Goal: Communication & Community: Answer question/provide support

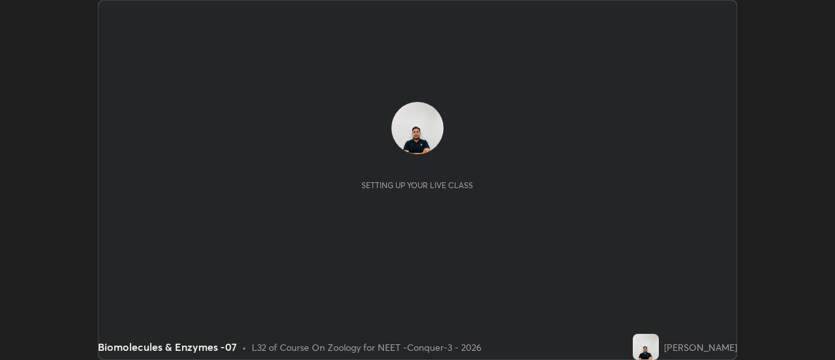
scroll to position [360, 835]
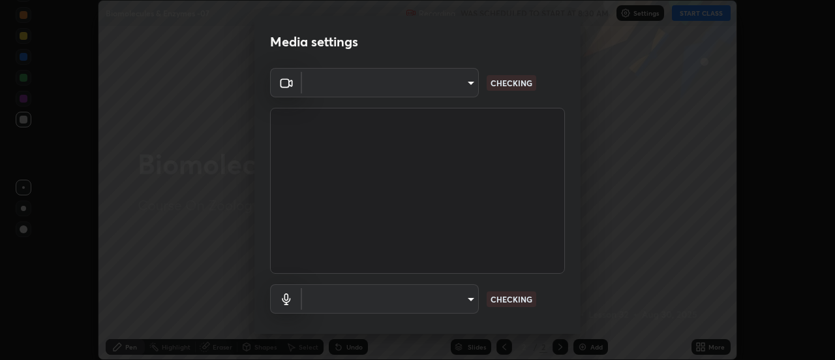
click at [457, 85] on body "Erase all Biomolecules & Enzymes -07 Recording WAS SCHEDULED TO START AT 8:30 A…" at bounding box center [417, 180] width 835 height 360
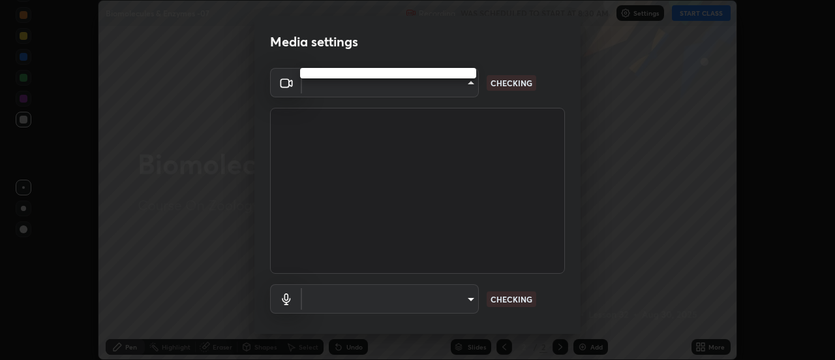
click at [448, 85] on div at bounding box center [417, 180] width 835 height 360
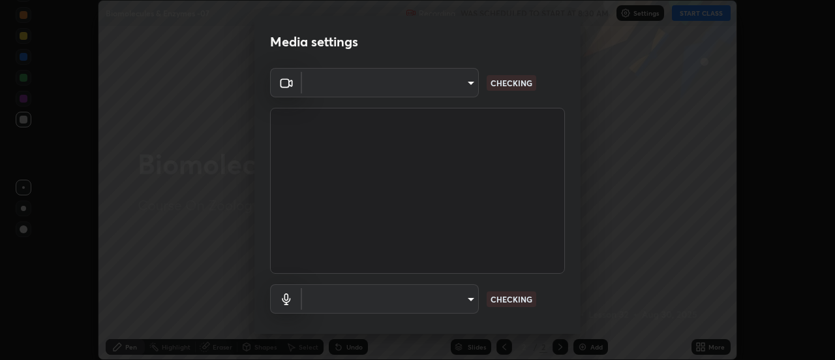
type input "abd1dd8f698bdb7170c938d45ed7c5a449073cf79ef4f8923fa8d1de0ad96843"
type input "a8a5a171c24800b48f3f78118fe5f2b2d48ca2aa2d62c989cd4de23f99d06a7d"
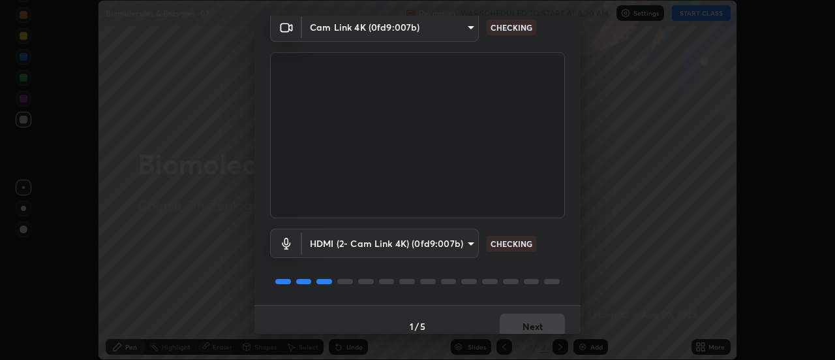
scroll to position [69, 0]
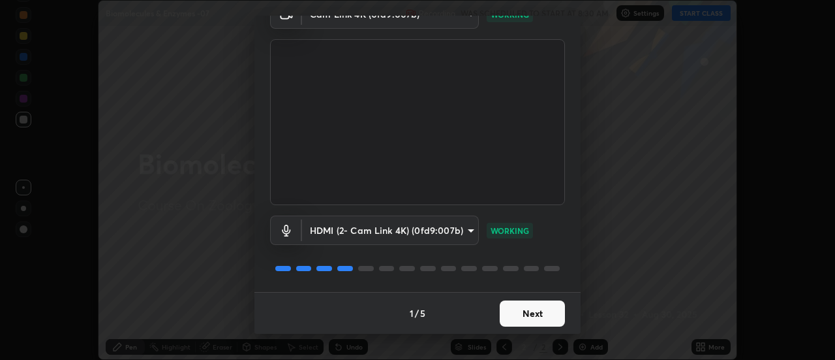
click at [530, 311] on button "Next" at bounding box center [532, 313] width 65 height 26
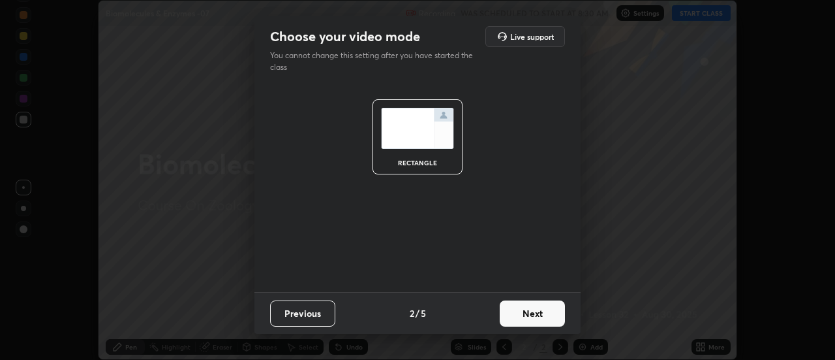
scroll to position [0, 0]
click at [539, 315] on button "Next" at bounding box center [532, 313] width 65 height 26
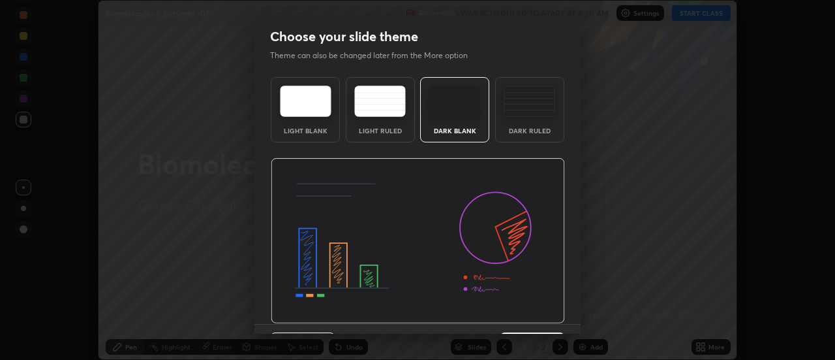
click at [553, 317] on img at bounding box center [418, 241] width 294 height 166
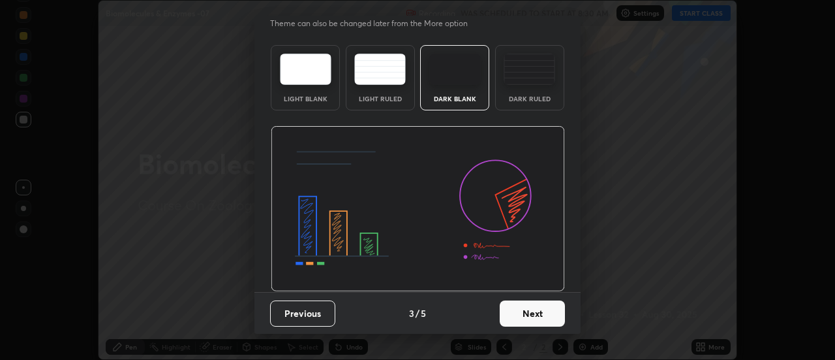
click at [540, 307] on button "Next" at bounding box center [532, 313] width 65 height 26
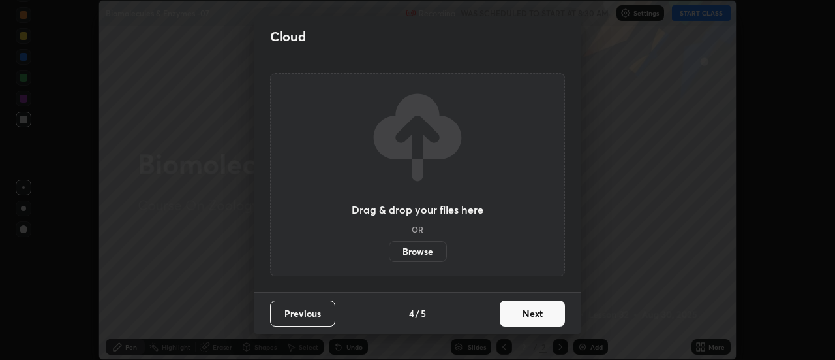
scroll to position [0, 0]
click at [560, 309] on button "Next" at bounding box center [532, 313] width 65 height 26
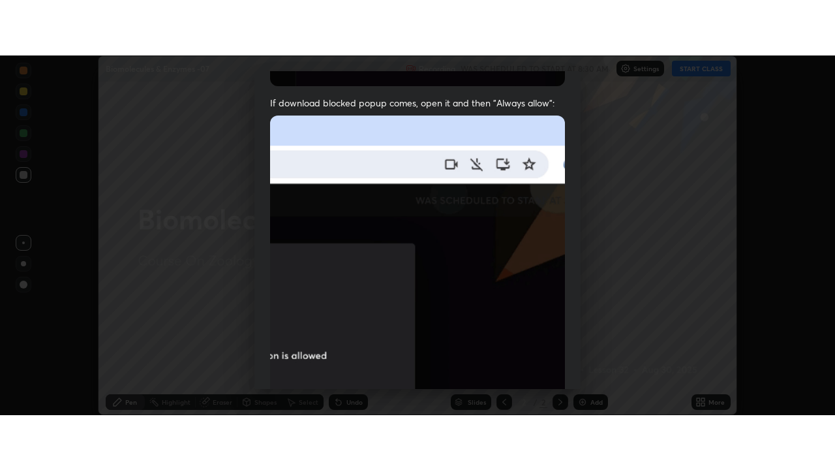
scroll to position [335, 0]
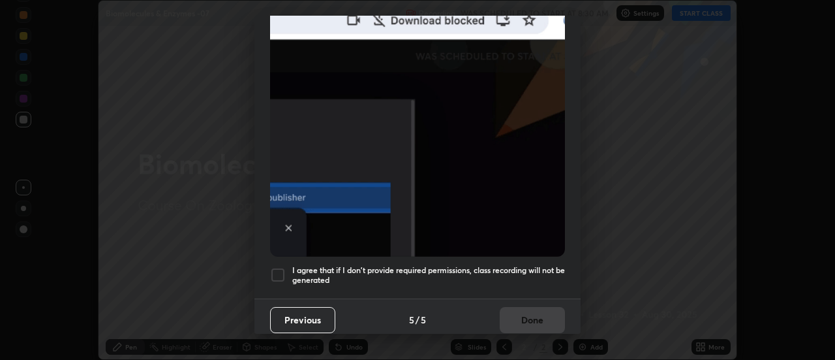
click at [275, 272] on div at bounding box center [278, 275] width 16 height 16
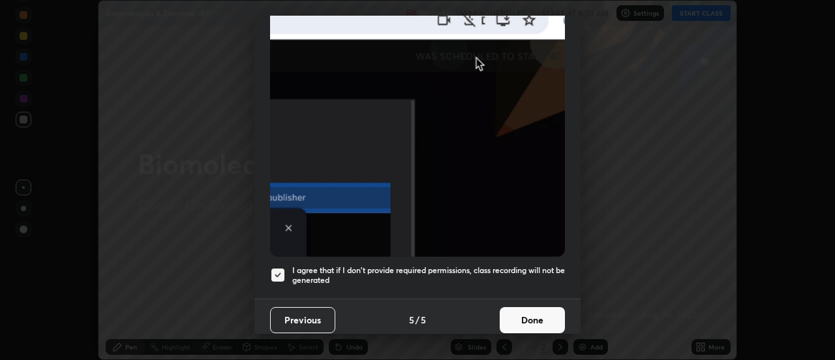
click at [516, 319] on button "Done" at bounding box center [532, 320] width 65 height 26
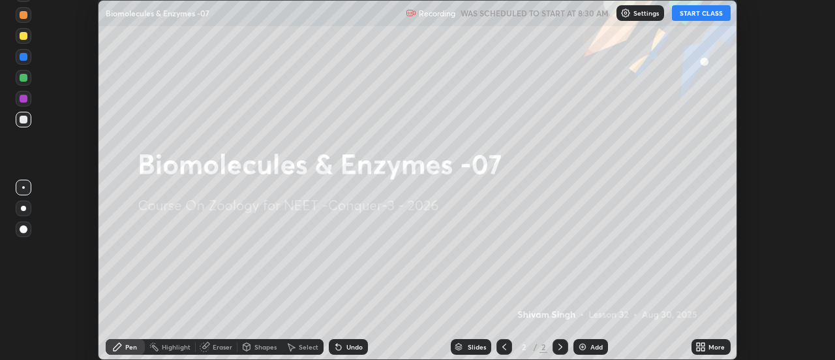
click at [699, 344] on icon at bounding box center [698, 344] width 3 height 3
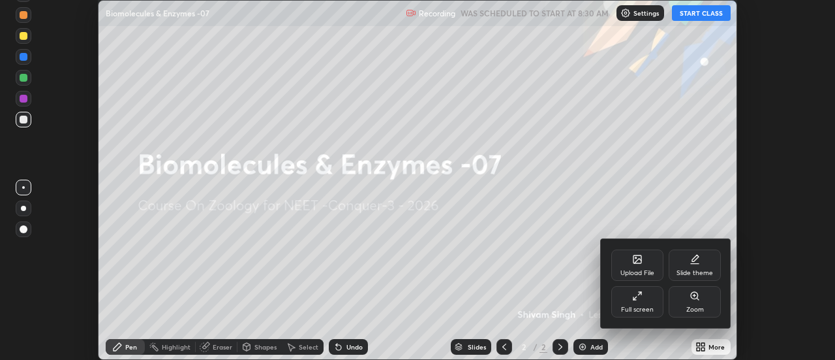
click at [637, 306] on div "Full screen" at bounding box center [637, 309] width 33 height 7
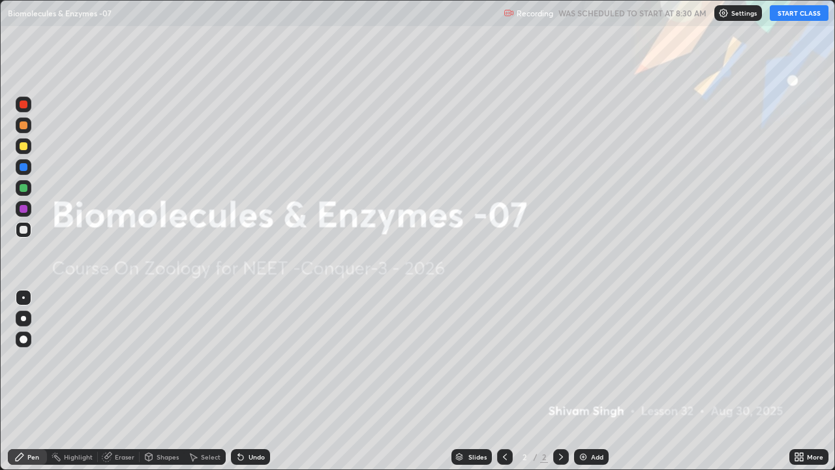
scroll to position [470, 835]
click at [734, 11] on p "Settings" at bounding box center [744, 13] width 25 height 7
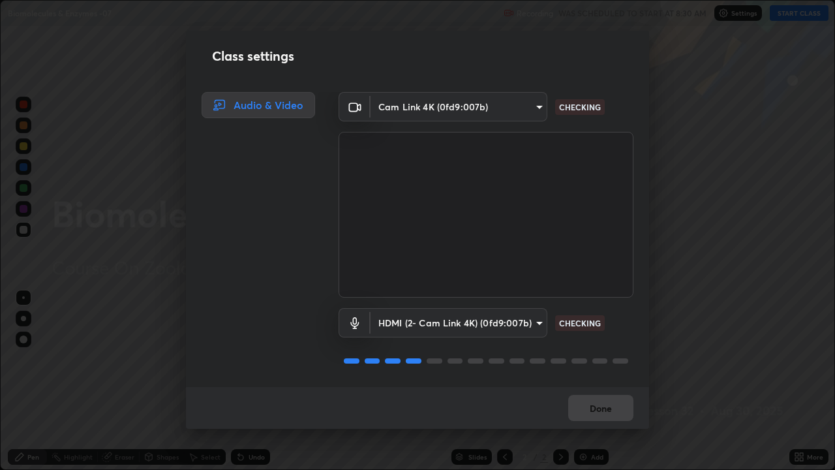
scroll to position [1, 0]
click at [603, 359] on button "Done" at bounding box center [600, 408] width 65 height 26
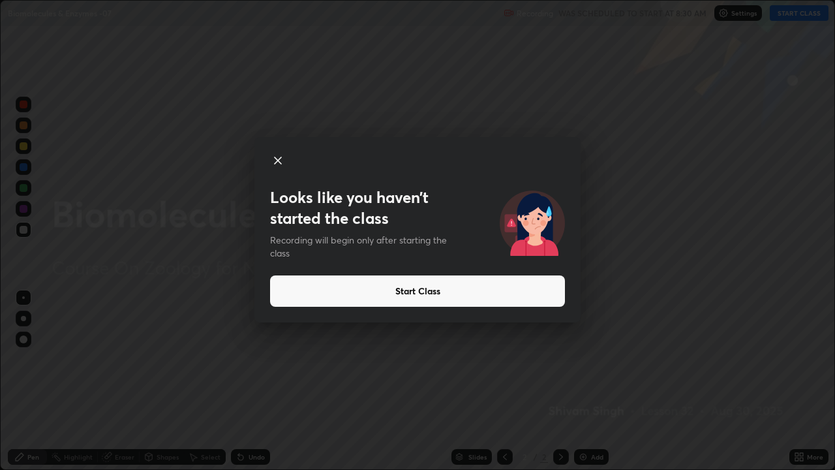
click at [452, 294] on button "Start Class" at bounding box center [417, 290] width 295 height 31
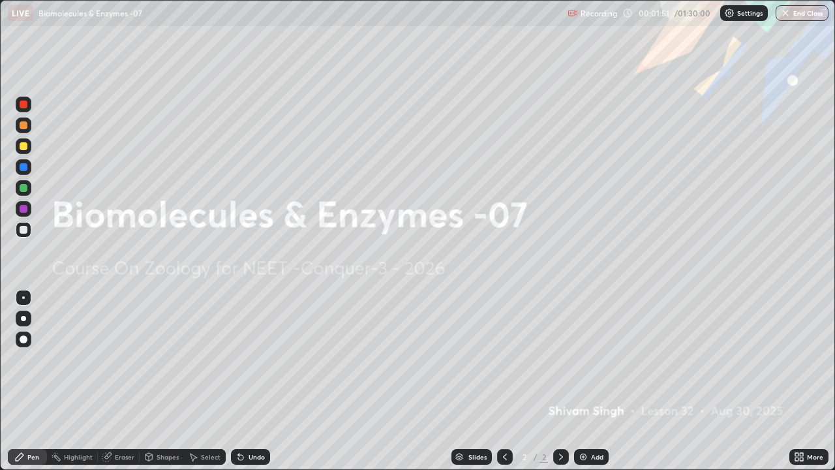
click at [23, 186] on div at bounding box center [24, 188] width 8 height 8
click at [24, 324] on div at bounding box center [24, 319] width 16 height 16
click at [583, 359] on img at bounding box center [583, 457] width 10 height 10
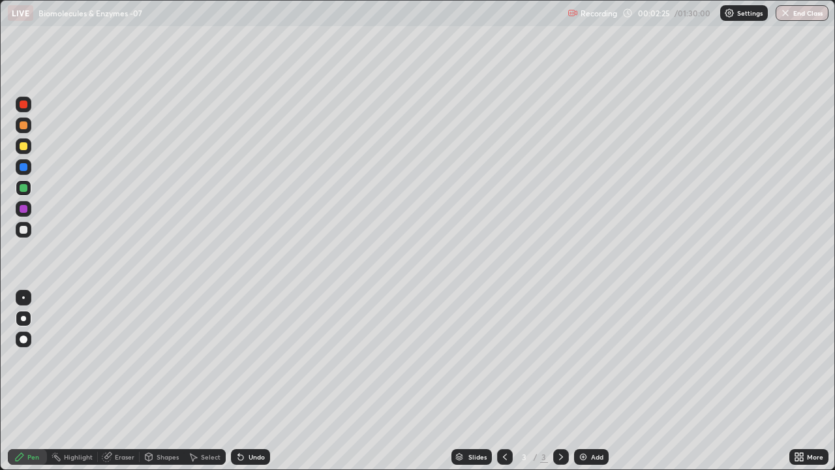
click at [23, 146] on div at bounding box center [24, 146] width 8 height 8
click at [23, 148] on div at bounding box center [24, 146] width 8 height 8
click at [255, 359] on div "Undo" at bounding box center [257, 457] width 16 height 7
click at [253, 359] on div "Undo" at bounding box center [257, 457] width 16 height 7
click at [24, 165] on div at bounding box center [24, 167] width 8 height 8
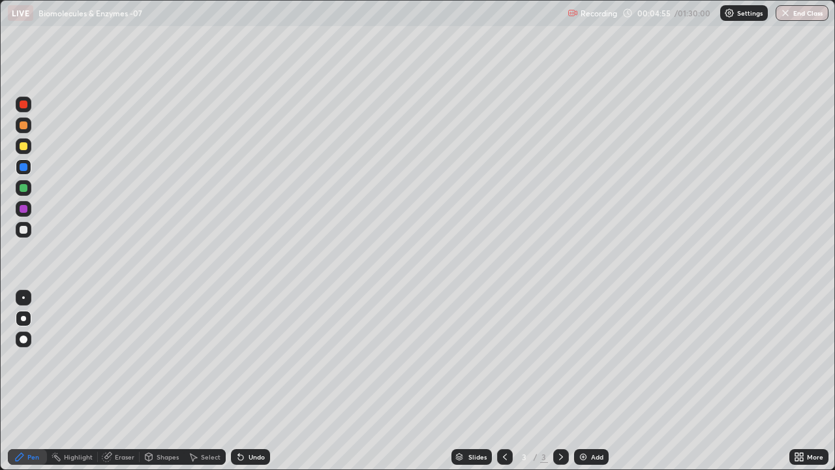
click at [246, 359] on div "Undo" at bounding box center [250, 457] width 39 height 16
click at [252, 359] on div "Undo" at bounding box center [257, 457] width 16 height 7
click at [256, 359] on div "Undo" at bounding box center [257, 457] width 16 height 7
click at [253, 359] on div "Undo" at bounding box center [257, 457] width 16 height 7
click at [28, 230] on div at bounding box center [24, 230] width 16 height 16
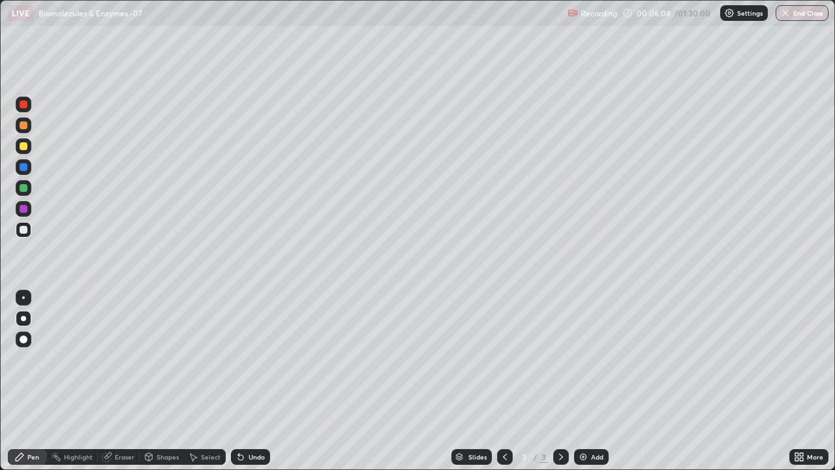
click at [24, 148] on div at bounding box center [24, 146] width 8 height 8
click at [23, 165] on div at bounding box center [24, 167] width 8 height 8
click at [253, 359] on div "Undo" at bounding box center [257, 457] width 16 height 7
click at [256, 359] on div "Undo" at bounding box center [257, 457] width 16 height 7
click at [255, 359] on div "Undo" at bounding box center [257, 457] width 16 height 7
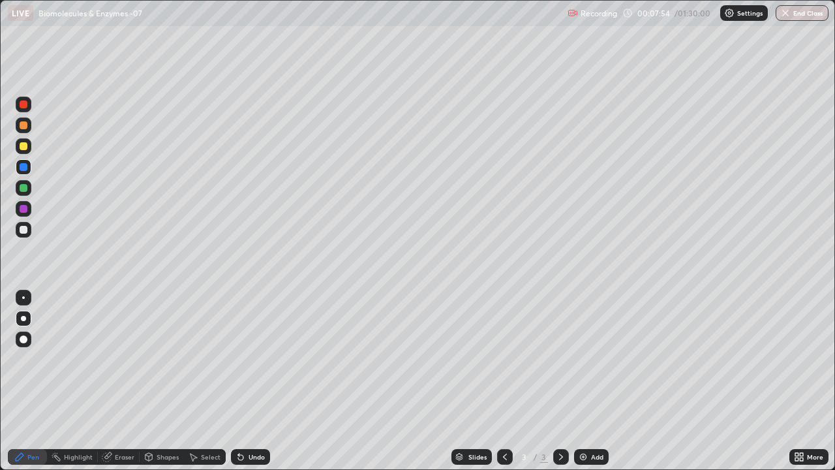
click at [255, 359] on div "Undo" at bounding box center [257, 457] width 16 height 7
click at [258, 359] on div "Undo" at bounding box center [257, 457] width 16 height 7
click at [259, 359] on div "Undo" at bounding box center [257, 457] width 16 height 7
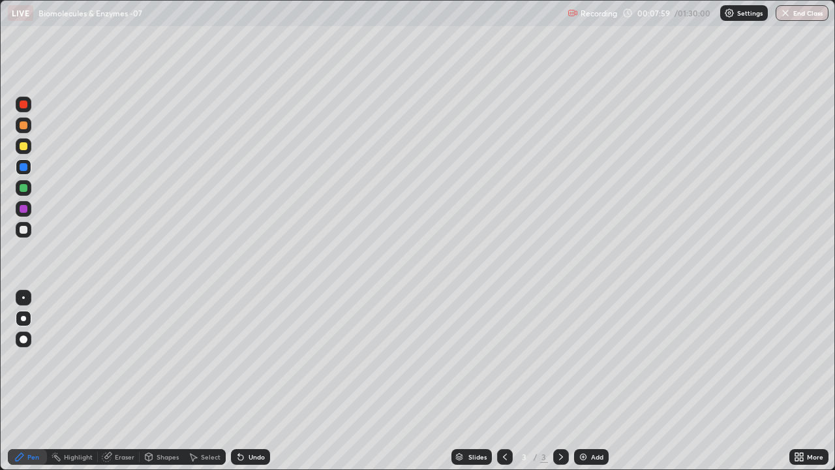
click at [259, 359] on div "Undo" at bounding box center [257, 457] width 16 height 7
click at [23, 189] on div at bounding box center [24, 188] width 8 height 8
click at [581, 359] on img at bounding box center [583, 457] width 10 height 10
click at [23, 146] on div at bounding box center [24, 146] width 8 height 8
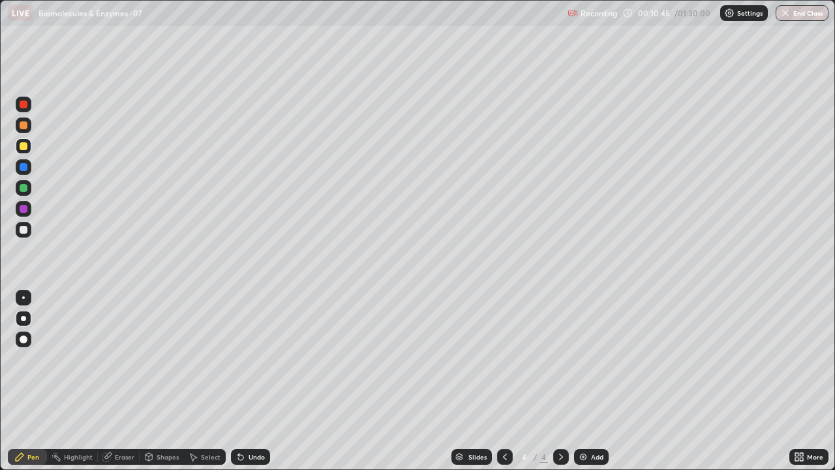
click at [25, 185] on div at bounding box center [24, 188] width 8 height 8
click at [28, 204] on div at bounding box center [24, 209] width 16 height 16
click at [253, 359] on div "Undo" at bounding box center [257, 457] width 16 height 7
click at [22, 189] on div at bounding box center [24, 188] width 8 height 8
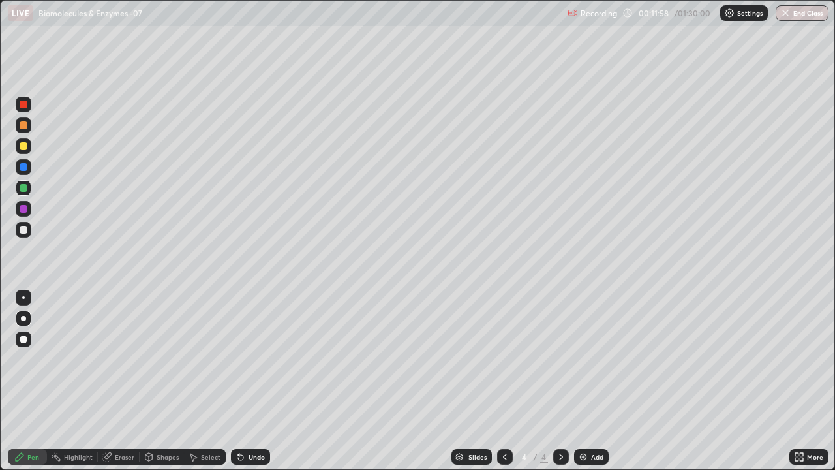
click at [23, 126] on div at bounding box center [24, 125] width 8 height 8
click at [21, 207] on div at bounding box center [24, 209] width 8 height 8
click at [22, 230] on div at bounding box center [24, 230] width 8 height 8
click at [23, 211] on div at bounding box center [24, 209] width 8 height 8
click at [23, 298] on div at bounding box center [23, 297] width 3 height 3
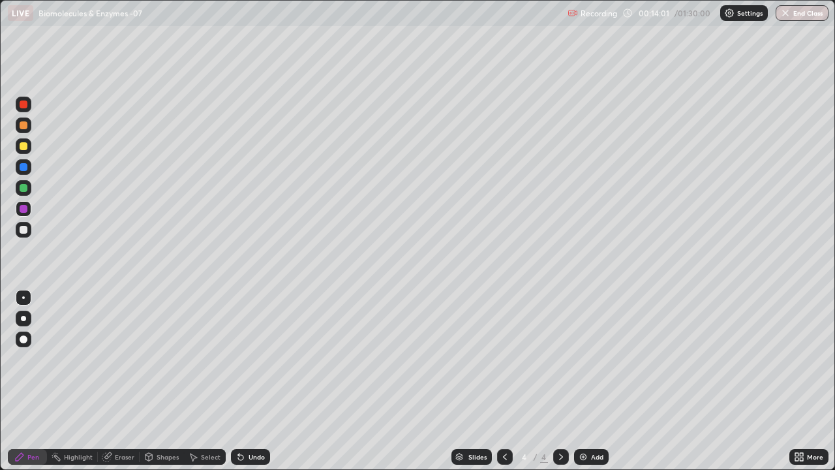
click at [254, 359] on div "Undo" at bounding box center [257, 457] width 16 height 7
click at [23, 232] on div at bounding box center [24, 230] width 8 height 8
click at [26, 146] on div at bounding box center [24, 146] width 8 height 8
click at [581, 359] on img at bounding box center [583, 457] width 10 height 10
click at [24, 313] on div at bounding box center [24, 319] width 16 height 16
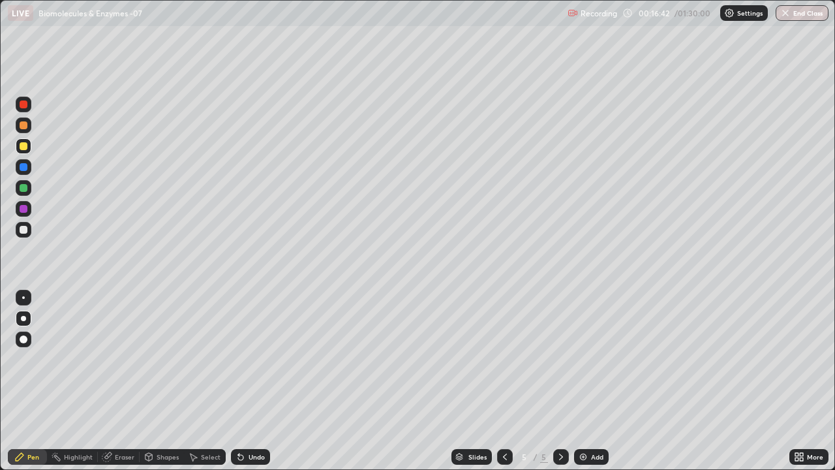
click at [25, 166] on div at bounding box center [24, 167] width 8 height 8
click at [25, 228] on div at bounding box center [24, 230] width 8 height 8
click at [25, 128] on div at bounding box center [24, 125] width 8 height 8
click at [124, 359] on div "Eraser" at bounding box center [125, 457] width 20 height 7
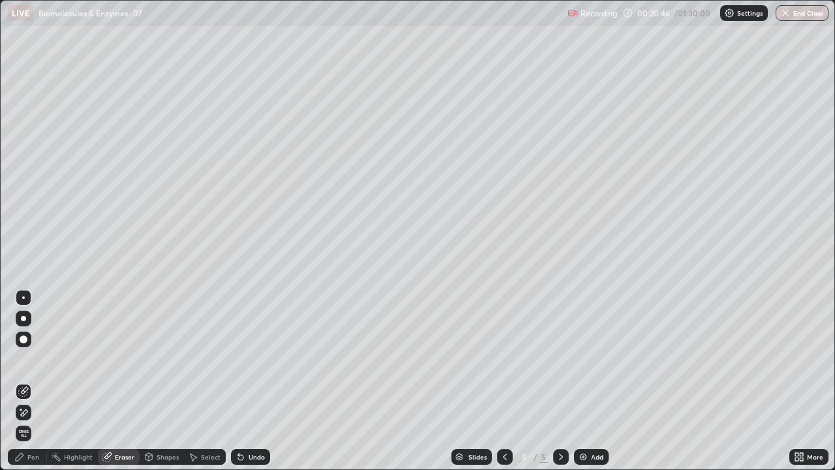
click at [40, 359] on div "Pen" at bounding box center [27, 457] width 39 height 16
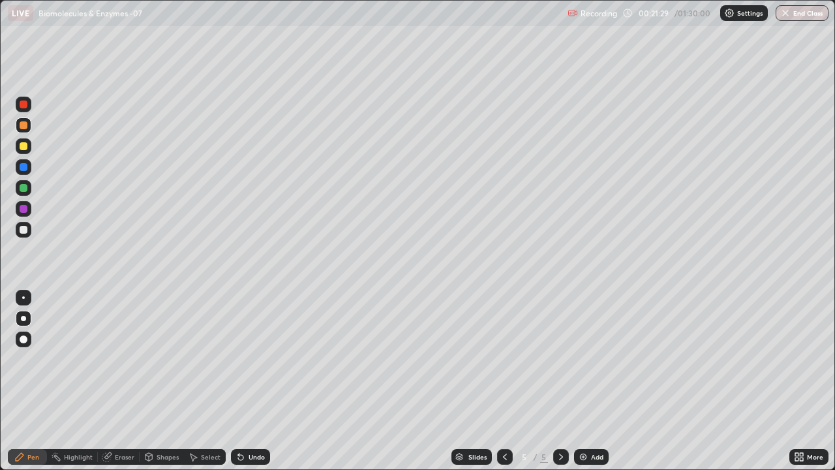
click at [24, 209] on div at bounding box center [24, 209] width 8 height 8
click at [22, 146] on div at bounding box center [24, 146] width 8 height 8
click at [209, 359] on div "Select" at bounding box center [211, 457] width 20 height 7
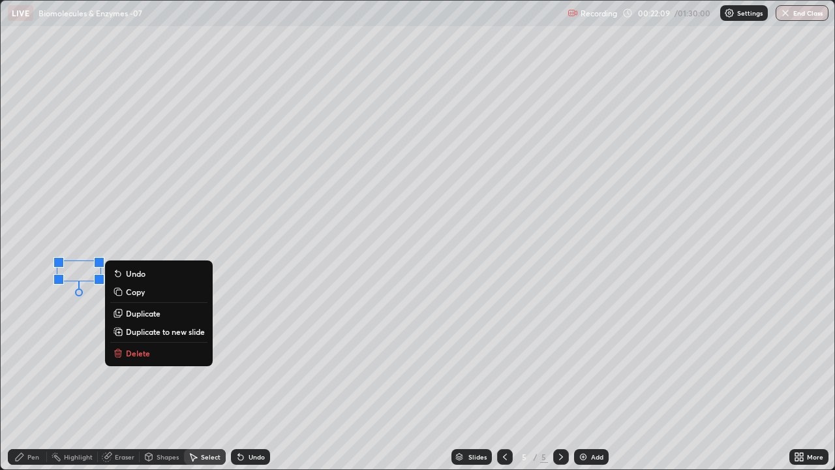
click at [28, 359] on div "Pen" at bounding box center [27, 457] width 39 height 16
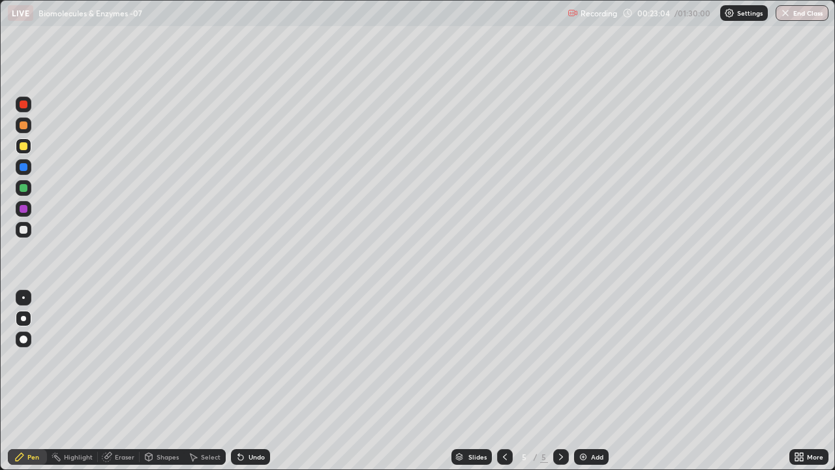
click at [23, 125] on div at bounding box center [24, 125] width 8 height 8
click at [206, 359] on div "Select" at bounding box center [211, 457] width 20 height 7
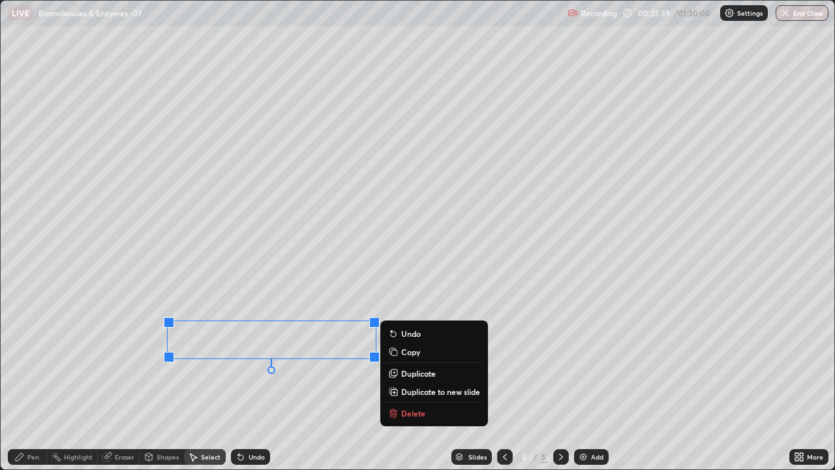
click at [166, 359] on div "0 ° Undo Copy Duplicate Duplicate to new slide Delete" at bounding box center [418, 235] width 834 height 469
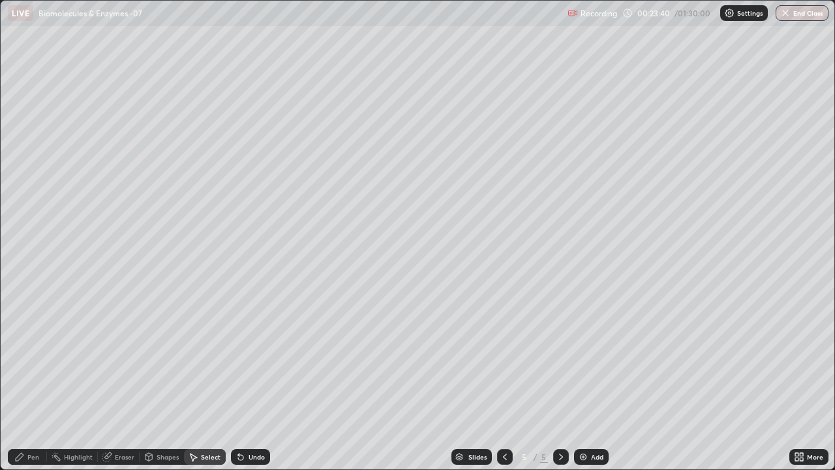
click at [27, 359] on div "Pen" at bounding box center [27, 457] width 39 height 16
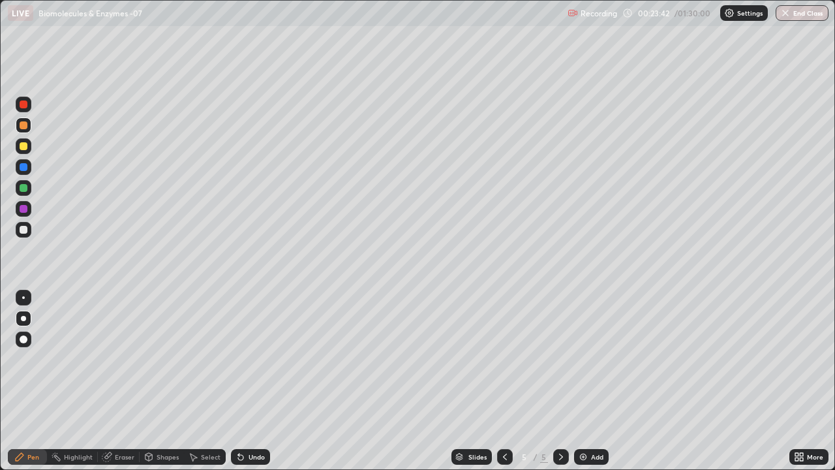
click at [26, 231] on div at bounding box center [24, 230] width 8 height 8
click at [25, 189] on div at bounding box center [24, 188] width 8 height 8
click at [22, 146] on div at bounding box center [24, 146] width 8 height 8
click at [25, 231] on div at bounding box center [24, 230] width 8 height 8
click at [583, 359] on img at bounding box center [583, 457] width 10 height 10
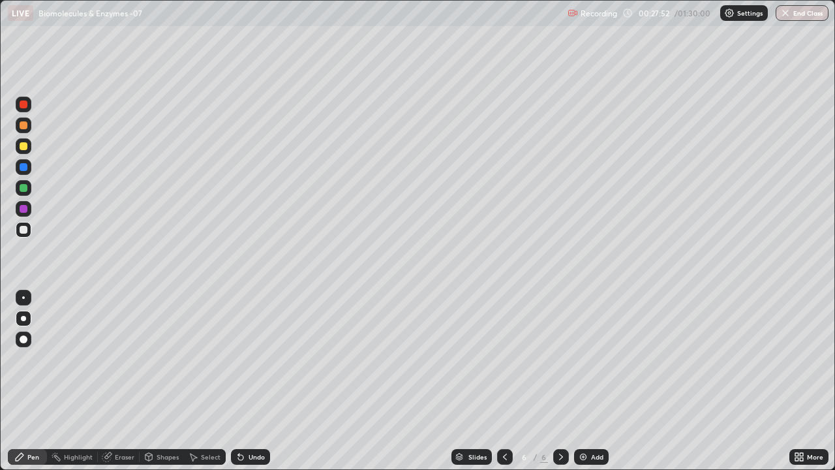
click at [23, 124] on div at bounding box center [24, 125] width 8 height 8
click at [252, 359] on div "Undo" at bounding box center [257, 457] width 16 height 7
click at [159, 359] on div "Shapes" at bounding box center [168, 457] width 22 height 7
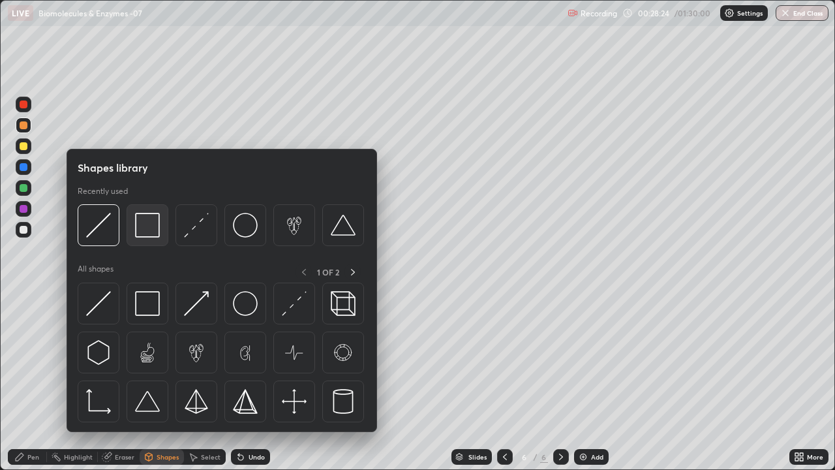
click at [142, 222] on img at bounding box center [147, 225] width 25 height 25
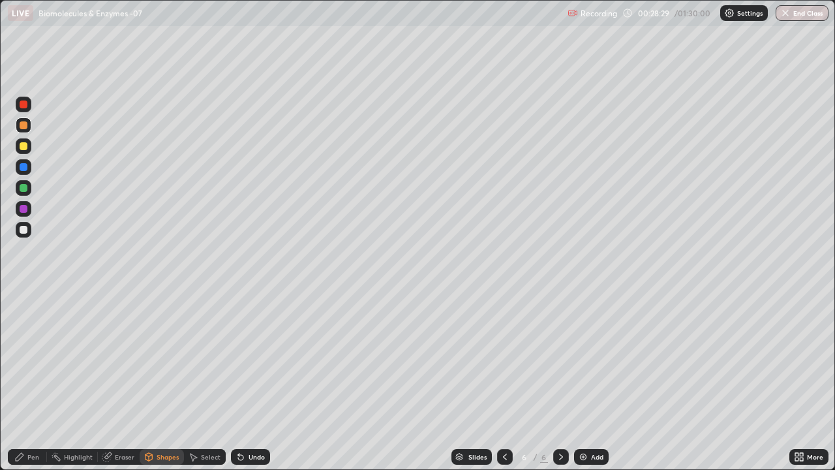
click at [23, 167] on div at bounding box center [24, 167] width 8 height 8
click at [25, 359] on div "Pen" at bounding box center [27, 457] width 39 height 16
click at [25, 228] on div at bounding box center [24, 230] width 8 height 8
click at [22, 208] on div at bounding box center [24, 209] width 8 height 8
click at [158, 359] on div "Shapes" at bounding box center [168, 457] width 22 height 7
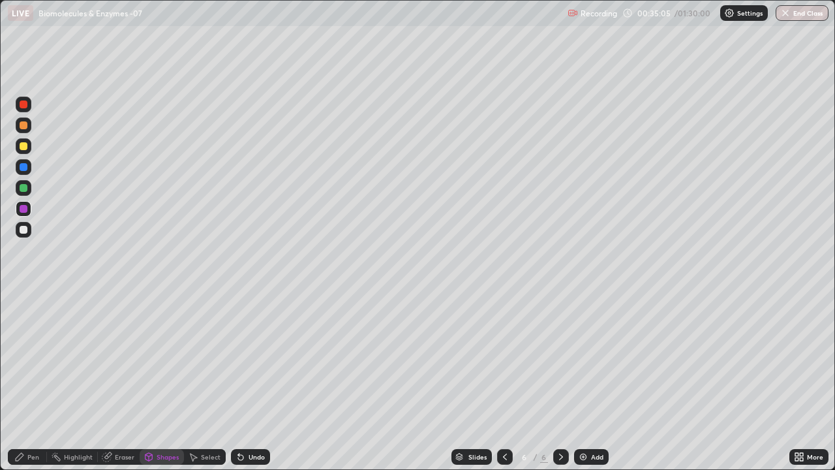
click at [586, 359] on img at bounding box center [583, 457] width 10 height 10
click at [24, 123] on div at bounding box center [24, 125] width 8 height 8
click at [29, 359] on div "Pen" at bounding box center [27, 457] width 39 height 16
click at [25, 167] on div at bounding box center [24, 167] width 8 height 8
click at [155, 359] on div "Shapes" at bounding box center [162, 457] width 44 height 16
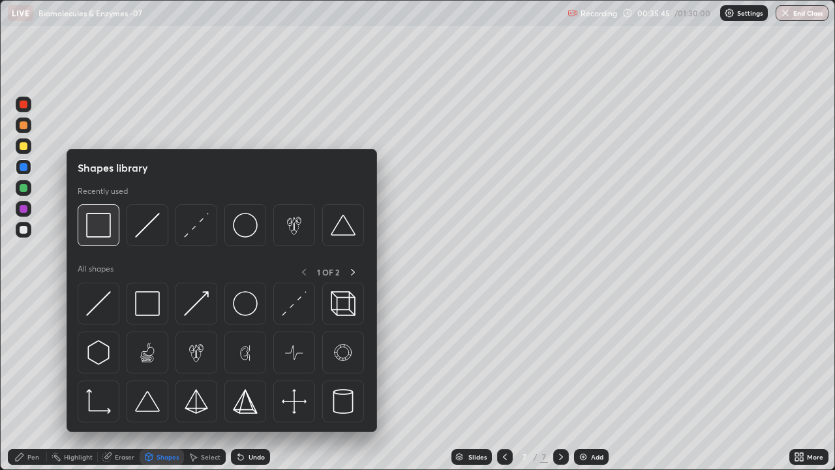
click at [101, 226] on img at bounding box center [98, 225] width 25 height 25
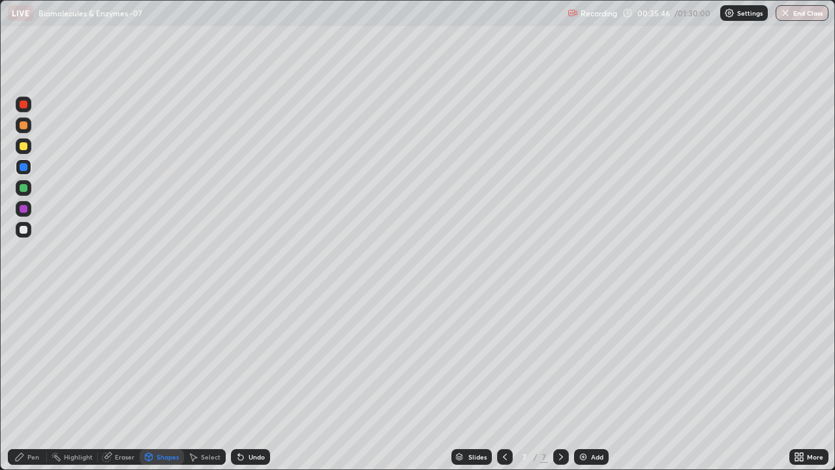
click at [141, 359] on div "Shapes" at bounding box center [162, 457] width 44 height 16
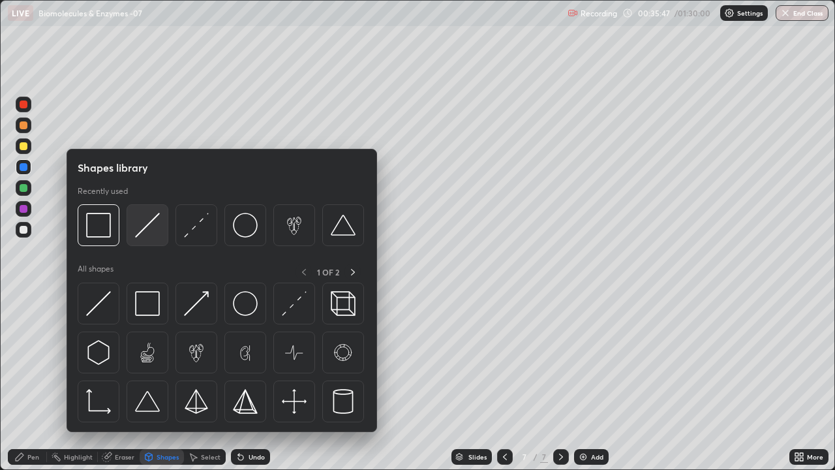
click at [144, 232] on img at bounding box center [147, 225] width 25 height 25
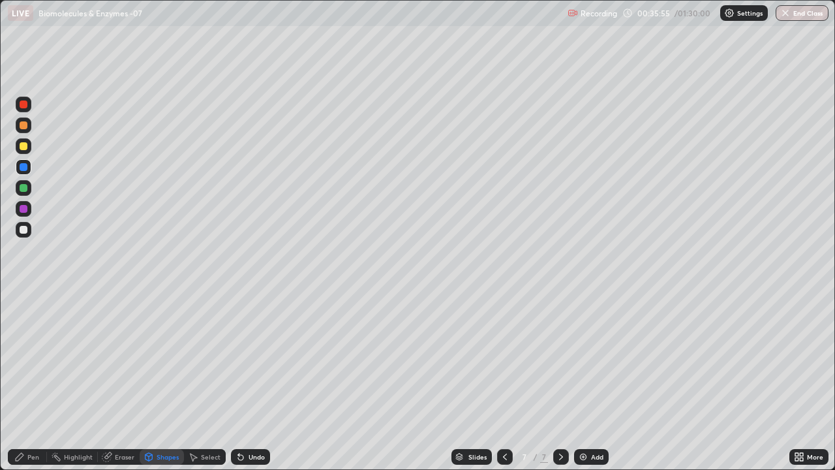
click at [28, 359] on div "Pen" at bounding box center [33, 457] width 12 height 7
click at [23, 298] on div at bounding box center [23, 297] width 3 height 3
click at [24, 184] on div at bounding box center [24, 188] width 8 height 8
click at [22, 149] on div at bounding box center [24, 146] width 8 height 8
click at [24, 188] on div at bounding box center [24, 188] width 8 height 8
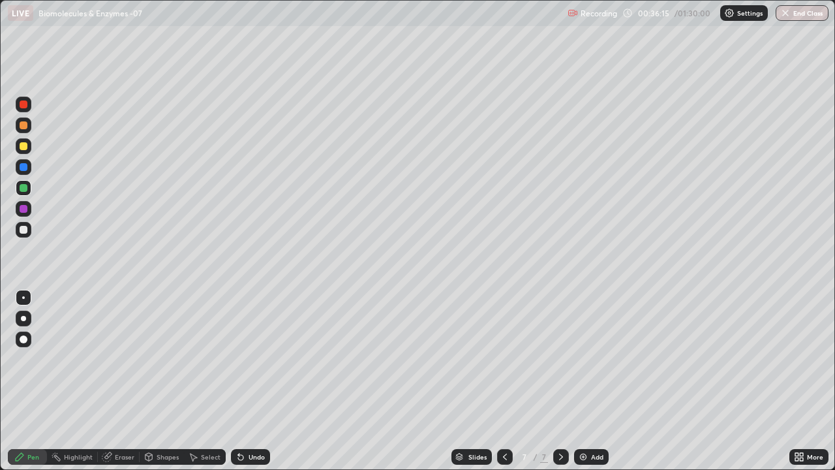
click at [257, 359] on div "Undo" at bounding box center [257, 457] width 16 height 7
click at [258, 359] on div "Undo" at bounding box center [257, 457] width 16 height 7
click at [25, 148] on div at bounding box center [24, 146] width 8 height 8
click at [23, 319] on div at bounding box center [23, 318] width 5 height 5
click at [25, 167] on div at bounding box center [24, 167] width 8 height 8
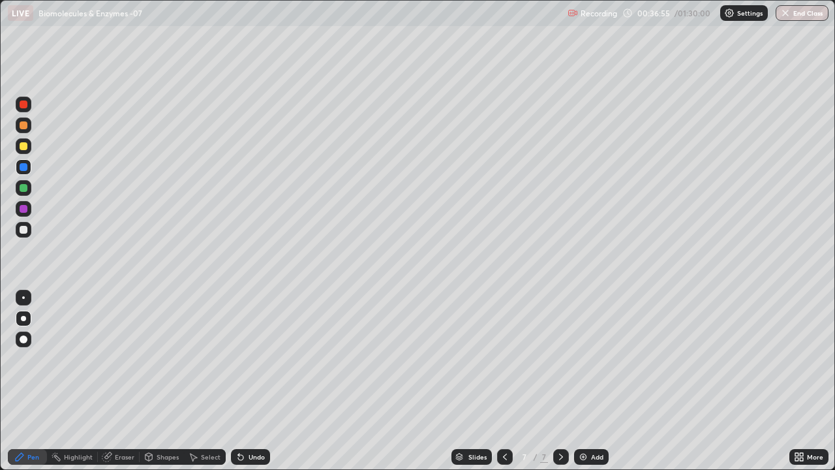
click at [25, 228] on div at bounding box center [24, 230] width 8 height 8
click at [23, 211] on div at bounding box center [24, 209] width 8 height 8
click at [258, 359] on div "Undo" at bounding box center [257, 457] width 16 height 7
click at [262, 359] on div "Undo" at bounding box center [250, 457] width 39 height 16
click at [23, 298] on div at bounding box center [23, 297] width 3 height 3
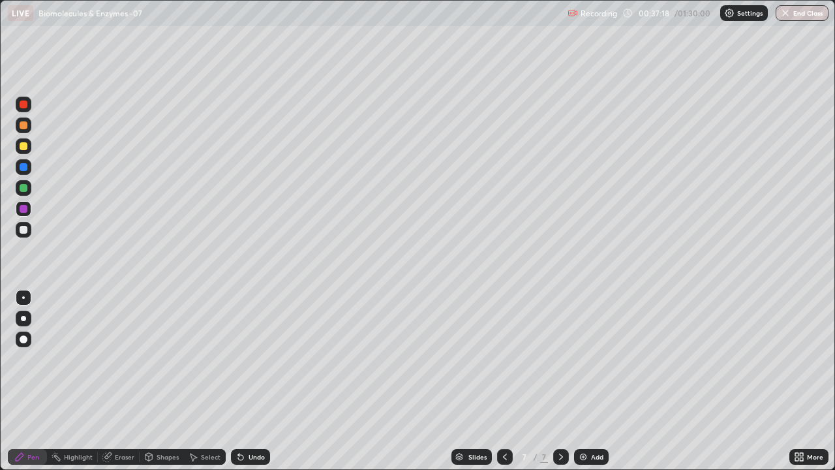
click at [25, 210] on div at bounding box center [24, 209] width 8 height 8
click at [23, 319] on div at bounding box center [23, 318] width 5 height 5
click at [24, 147] on div at bounding box center [24, 146] width 8 height 8
click at [25, 230] on div at bounding box center [24, 230] width 8 height 8
click at [25, 146] on div at bounding box center [24, 146] width 8 height 8
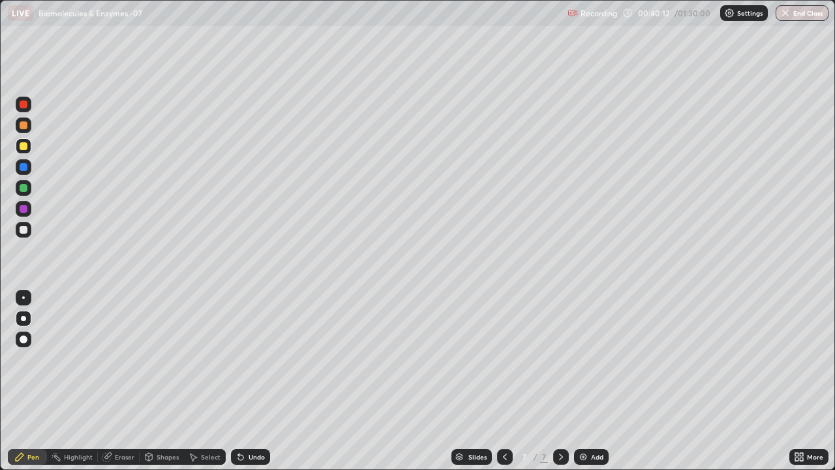
click at [22, 168] on div at bounding box center [24, 167] width 8 height 8
click at [24, 230] on div at bounding box center [24, 230] width 8 height 8
click at [22, 209] on div at bounding box center [24, 209] width 8 height 8
click at [23, 145] on div at bounding box center [24, 146] width 8 height 8
click at [260, 359] on div "Undo" at bounding box center [250, 457] width 39 height 16
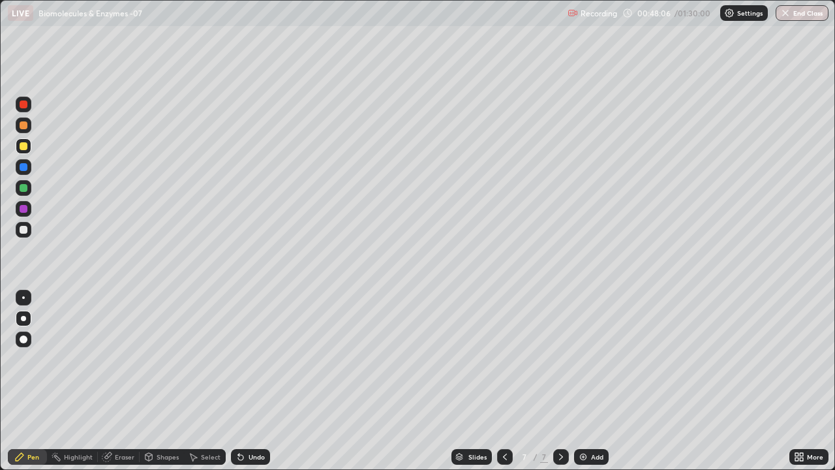
click at [23, 298] on div at bounding box center [23, 297] width 3 height 3
click at [580, 359] on img at bounding box center [583, 457] width 10 height 10
click at [27, 104] on div at bounding box center [24, 105] width 8 height 8
click at [23, 320] on div at bounding box center [23, 318] width 5 height 5
click at [24, 169] on div at bounding box center [24, 167] width 8 height 8
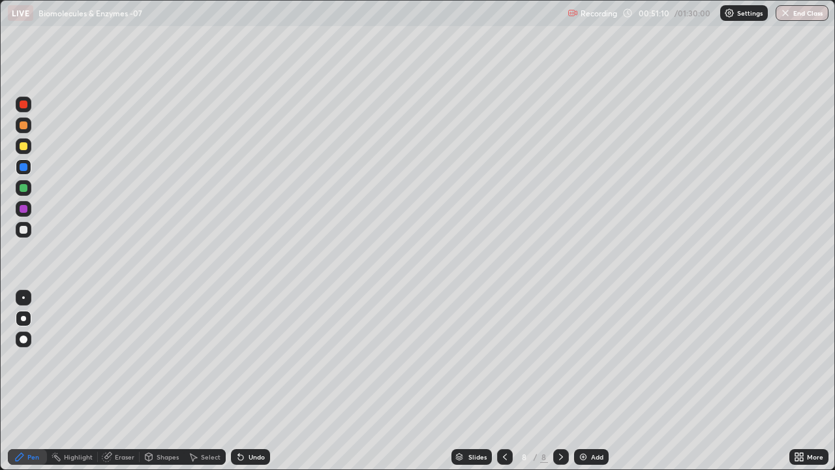
click at [25, 166] on div at bounding box center [24, 167] width 8 height 8
click at [23, 104] on div at bounding box center [24, 105] width 8 height 8
click at [21, 187] on div at bounding box center [24, 188] width 8 height 8
click at [264, 359] on div "Undo" at bounding box center [250, 457] width 39 height 16
click at [260, 359] on div "Undo" at bounding box center [257, 457] width 16 height 7
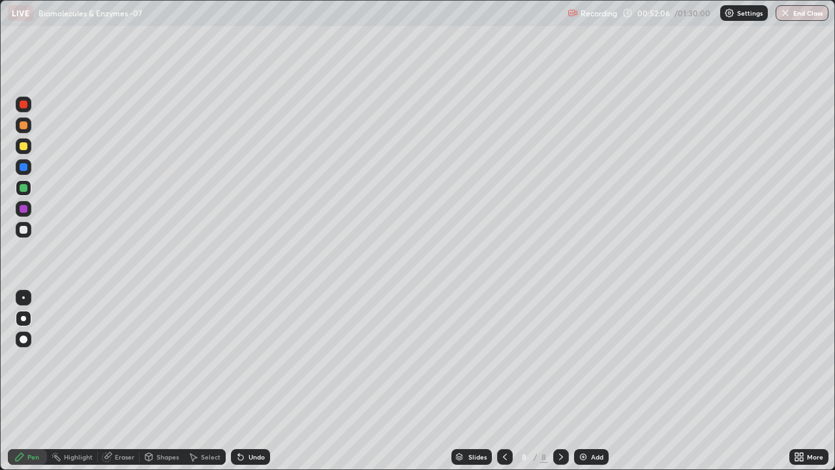
click at [260, 359] on div "Undo" at bounding box center [257, 457] width 16 height 7
click at [258, 359] on div "Undo" at bounding box center [257, 457] width 16 height 7
click at [22, 170] on div at bounding box center [24, 167] width 8 height 8
click at [22, 147] on div at bounding box center [24, 146] width 8 height 8
click at [580, 359] on img at bounding box center [583, 457] width 10 height 10
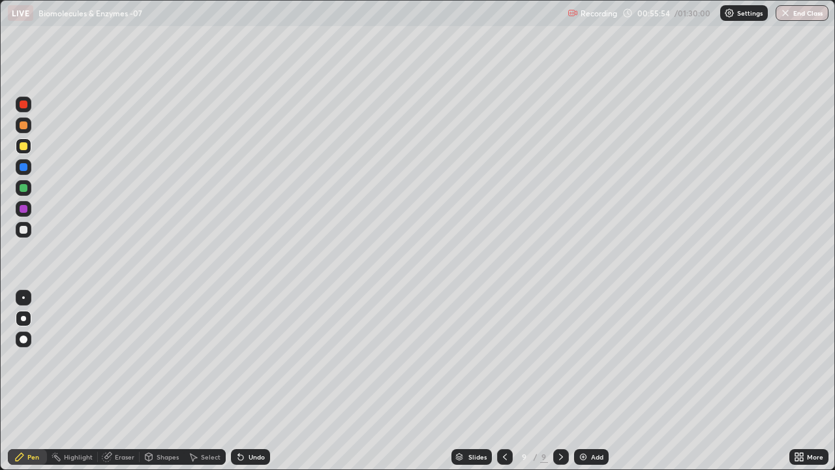
click at [22, 105] on div at bounding box center [24, 105] width 8 height 8
click at [241, 359] on icon at bounding box center [241, 457] width 10 height 10
click at [25, 190] on div at bounding box center [24, 188] width 8 height 8
click at [25, 147] on div at bounding box center [24, 146] width 8 height 8
click at [23, 210] on div at bounding box center [24, 209] width 8 height 8
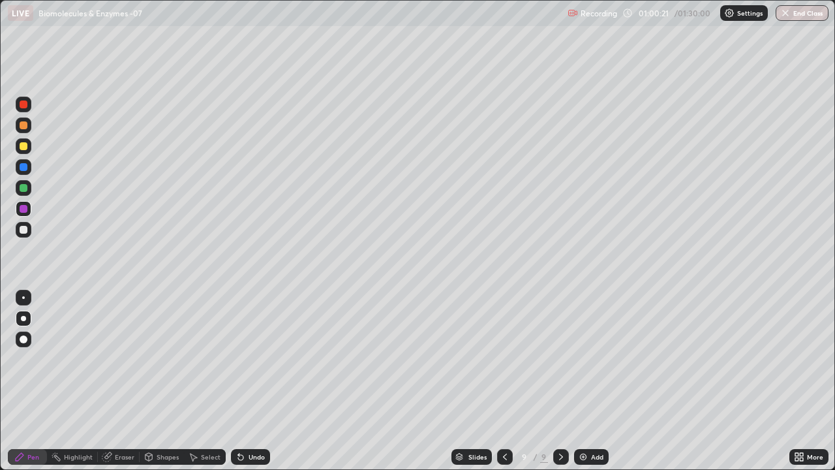
click at [25, 229] on div at bounding box center [24, 230] width 8 height 8
click at [24, 167] on div at bounding box center [24, 167] width 8 height 8
click at [23, 145] on div at bounding box center [24, 146] width 8 height 8
click at [28, 210] on div at bounding box center [24, 209] width 16 height 16
click at [25, 227] on div at bounding box center [24, 230] width 8 height 8
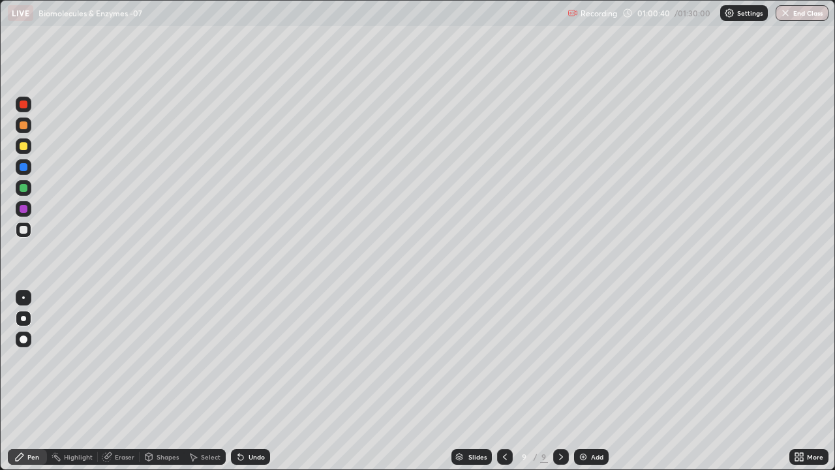
click at [24, 146] on div at bounding box center [24, 146] width 8 height 8
click at [25, 190] on div at bounding box center [24, 188] width 8 height 8
click at [25, 230] on div at bounding box center [24, 230] width 8 height 8
click at [251, 359] on div "Undo" at bounding box center [257, 457] width 16 height 7
click at [22, 166] on div at bounding box center [24, 167] width 8 height 8
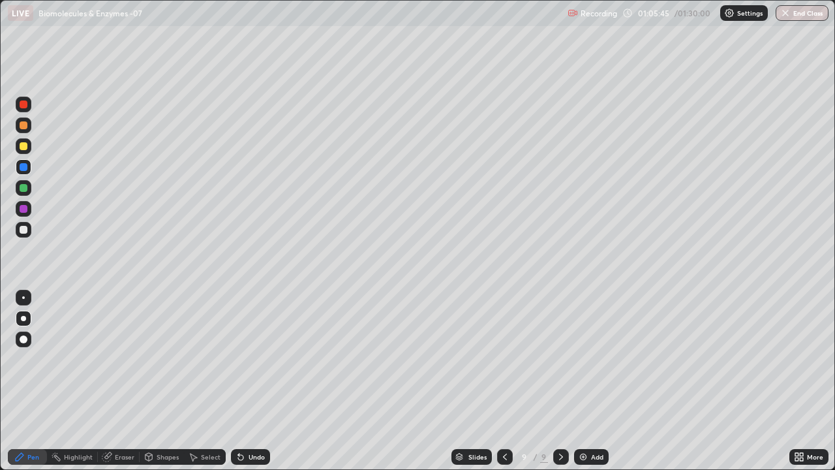
click at [580, 359] on img at bounding box center [583, 457] width 10 height 10
click at [255, 359] on div "Undo" at bounding box center [257, 457] width 16 height 7
click at [23, 146] on div at bounding box center [24, 146] width 8 height 8
click at [24, 168] on div at bounding box center [24, 167] width 8 height 8
click at [249, 359] on div "Undo" at bounding box center [257, 457] width 16 height 7
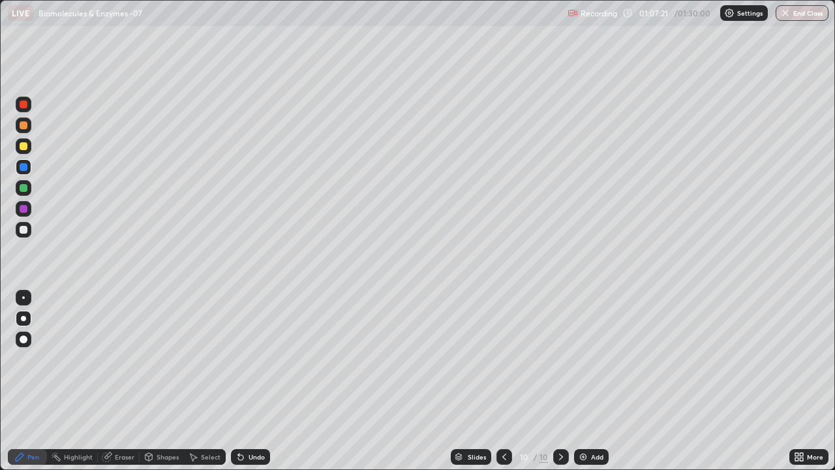
click at [23, 168] on div at bounding box center [24, 167] width 8 height 8
click at [23, 233] on div at bounding box center [24, 230] width 8 height 8
click at [21, 191] on div at bounding box center [24, 188] width 8 height 8
click at [245, 359] on div "Undo" at bounding box center [250, 457] width 39 height 16
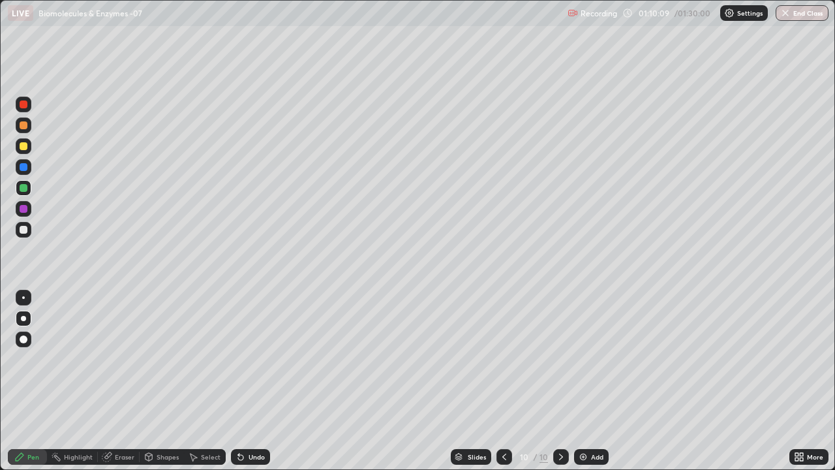
click at [120, 359] on div "Eraser" at bounding box center [125, 457] width 20 height 7
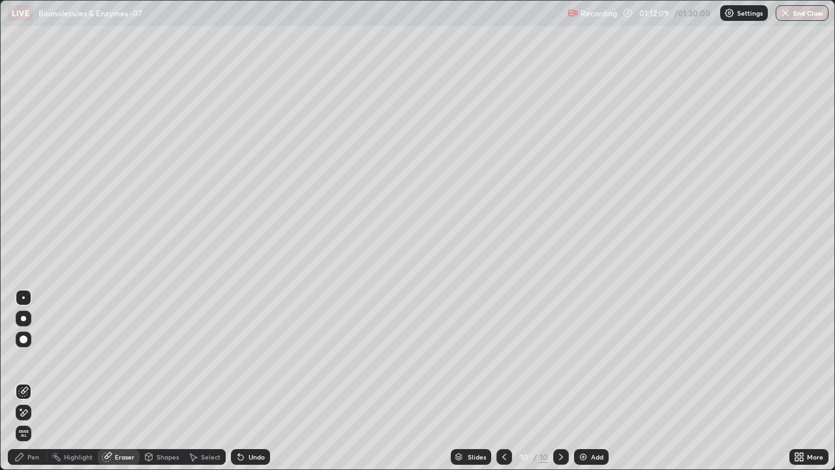
click at [580, 359] on img at bounding box center [583, 457] width 10 height 10
click at [25, 319] on div at bounding box center [23, 318] width 5 height 5
click at [22, 359] on div "Pen" at bounding box center [27, 457] width 39 height 16
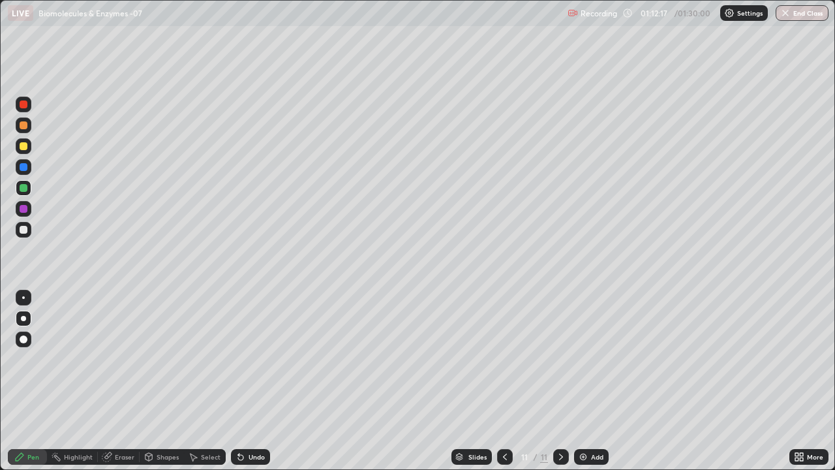
click at [24, 339] on div at bounding box center [24, 339] width 8 height 8
click at [25, 229] on div at bounding box center [24, 230] width 8 height 8
click at [23, 187] on div at bounding box center [24, 188] width 8 height 8
click at [23, 298] on div at bounding box center [23, 297] width 3 height 3
click at [25, 224] on div at bounding box center [24, 230] width 16 height 16
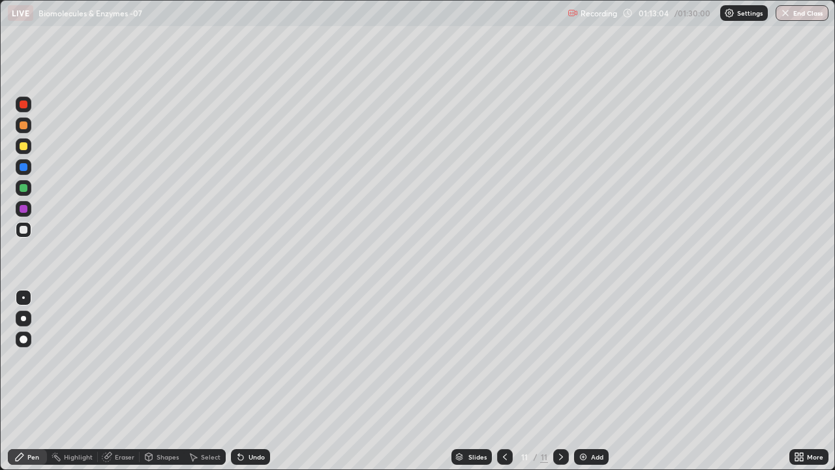
click at [258, 359] on div "Undo" at bounding box center [257, 457] width 16 height 7
click at [256, 359] on div "Undo" at bounding box center [257, 457] width 16 height 7
click at [25, 185] on div at bounding box center [24, 188] width 8 height 8
click at [583, 359] on img at bounding box center [583, 457] width 10 height 10
click at [25, 103] on div at bounding box center [24, 105] width 8 height 8
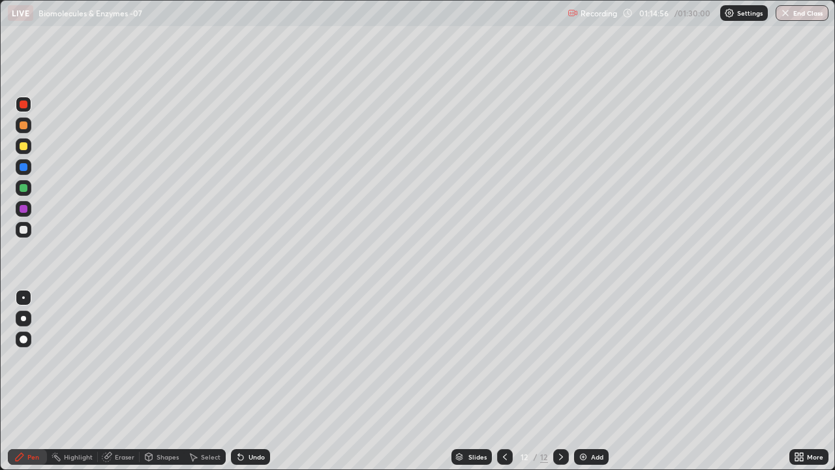
click at [23, 317] on div at bounding box center [23, 318] width 5 height 5
click at [22, 146] on div at bounding box center [24, 146] width 8 height 8
click at [22, 186] on div at bounding box center [24, 188] width 8 height 8
click at [25, 123] on div at bounding box center [24, 125] width 8 height 8
click at [25, 208] on div at bounding box center [24, 209] width 8 height 8
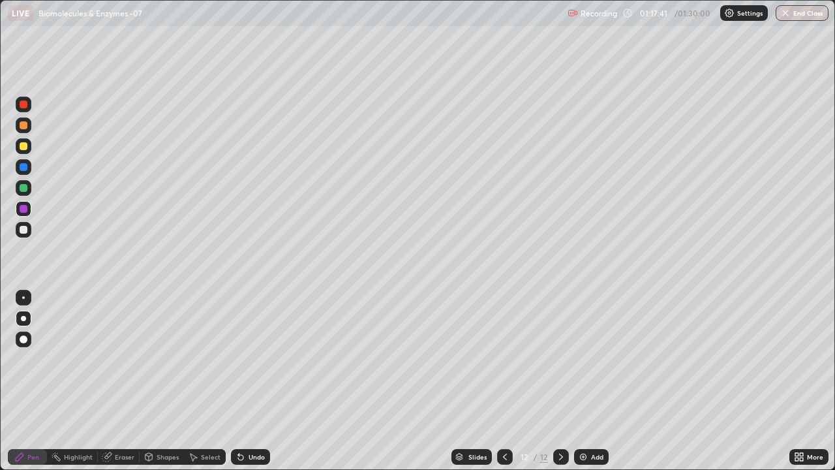
click at [560, 359] on icon at bounding box center [561, 457] width 10 height 10
click at [561, 359] on icon at bounding box center [561, 457] width 10 height 10
click at [561, 359] on icon at bounding box center [561, 457] width 4 height 7
click at [241, 359] on div "Undo" at bounding box center [250, 457] width 39 height 16
click at [245, 359] on div "Undo" at bounding box center [250, 457] width 39 height 16
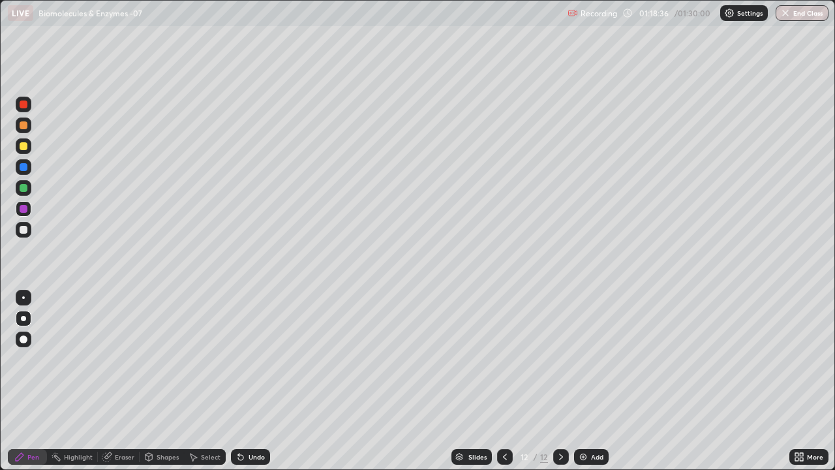
click at [251, 359] on div "Undo" at bounding box center [250, 457] width 39 height 16
click at [249, 359] on div "Undo" at bounding box center [257, 457] width 16 height 7
click at [153, 359] on icon at bounding box center [149, 457] width 10 height 10
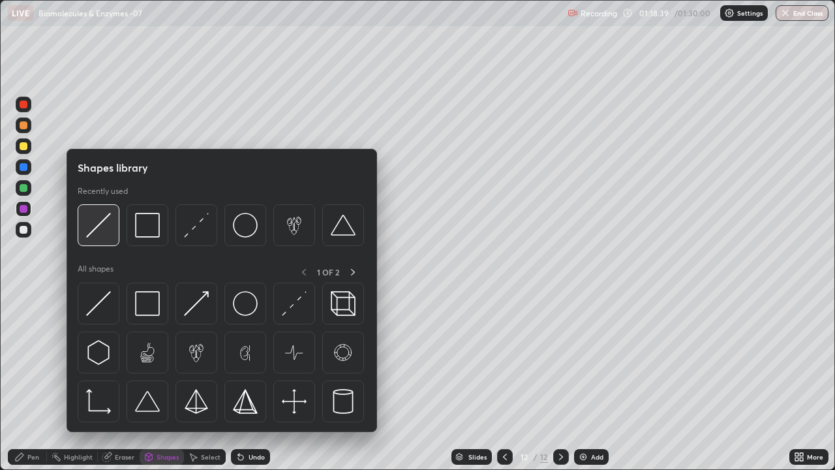
click at [96, 232] on img at bounding box center [98, 225] width 25 height 25
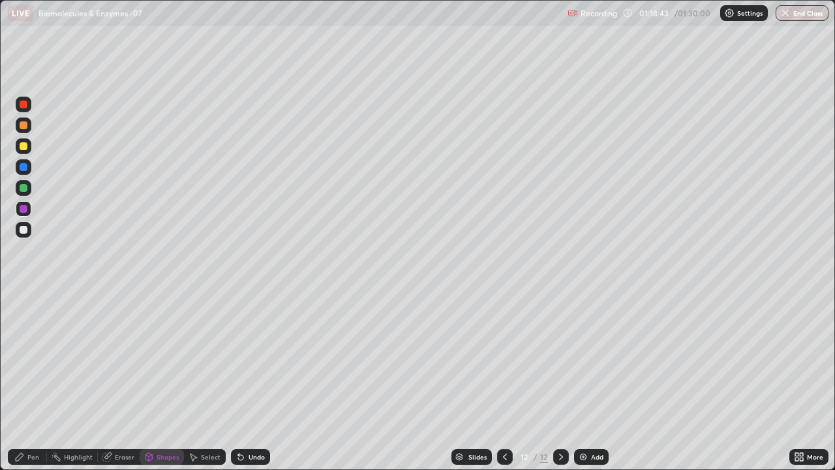
click at [33, 359] on div "Pen" at bounding box center [33, 457] width 12 height 7
click at [22, 232] on div at bounding box center [24, 230] width 8 height 8
click at [26, 170] on div at bounding box center [24, 167] width 8 height 8
click at [24, 232] on div at bounding box center [24, 230] width 8 height 8
click at [27, 202] on div at bounding box center [24, 209] width 16 height 16
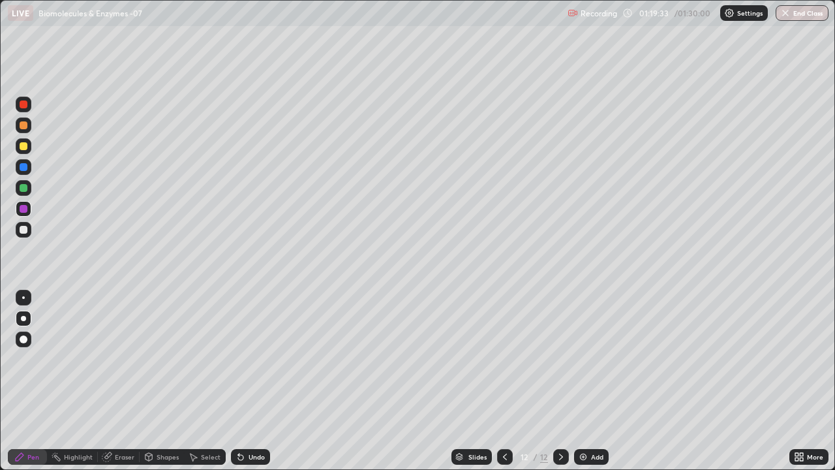
click at [26, 210] on div at bounding box center [24, 209] width 8 height 8
click at [159, 359] on div "Shapes" at bounding box center [168, 457] width 22 height 7
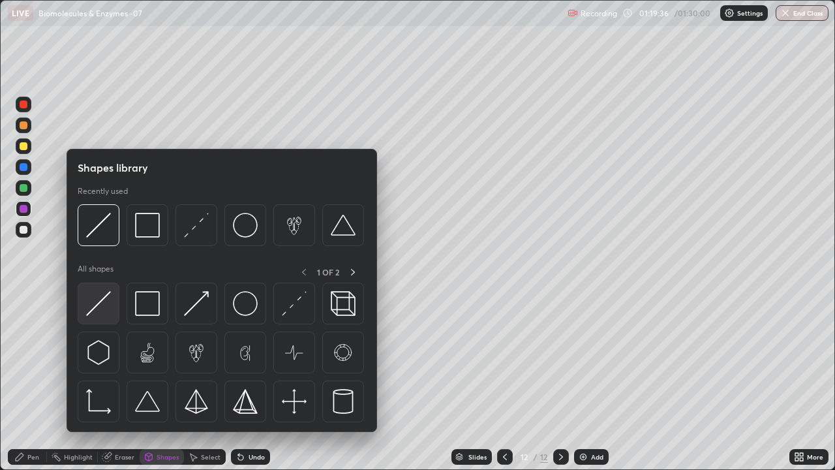
click at [99, 299] on img at bounding box center [98, 303] width 25 height 25
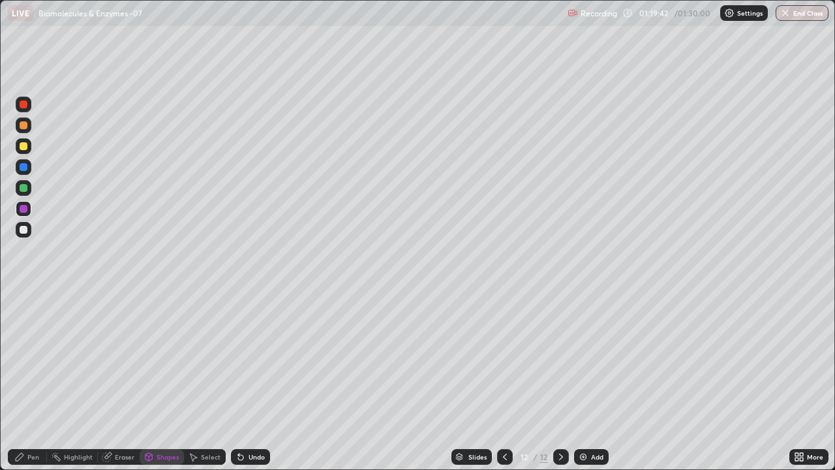
click at [26, 125] on div at bounding box center [24, 125] width 8 height 8
click at [31, 359] on div "Pen" at bounding box center [27, 457] width 39 height 16
click at [26, 127] on div at bounding box center [24, 125] width 8 height 8
click at [254, 359] on div "Undo" at bounding box center [257, 457] width 16 height 7
click at [253, 359] on div "Undo" at bounding box center [257, 457] width 16 height 7
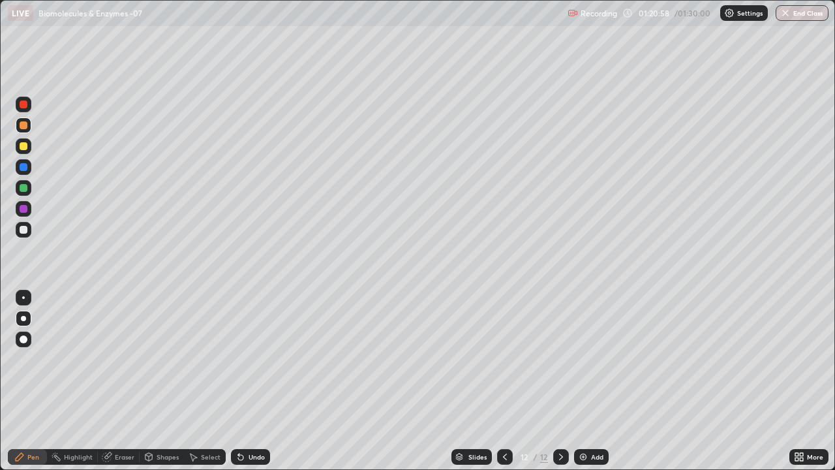
click at [253, 359] on div "Undo" at bounding box center [250, 457] width 39 height 16
click at [24, 230] on div at bounding box center [24, 230] width 8 height 8
click at [25, 125] on div at bounding box center [24, 125] width 8 height 8
click at [798, 14] on button "End Class" at bounding box center [803, 13] width 52 height 16
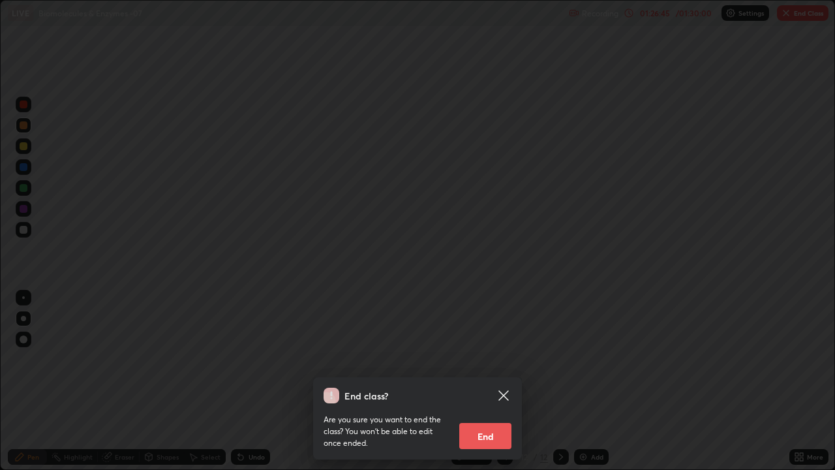
click at [484, 359] on button "End" at bounding box center [485, 436] width 52 height 26
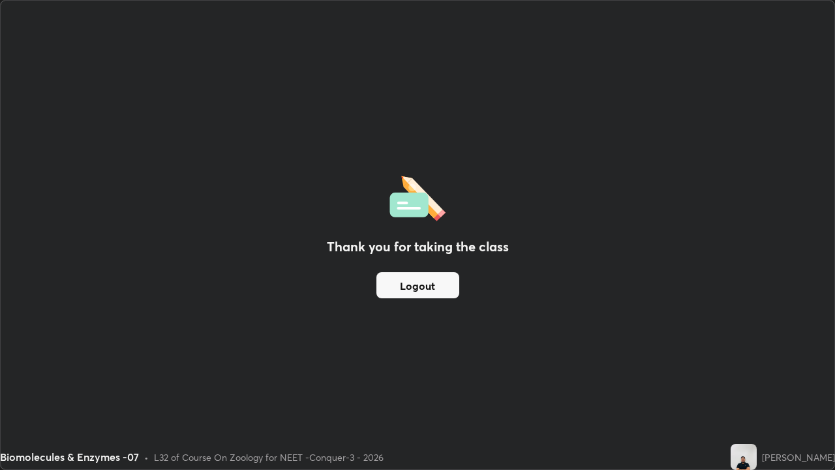
click at [438, 289] on button "Logout" at bounding box center [418, 285] width 83 height 26
